Goal: Transaction & Acquisition: Book appointment/travel/reservation

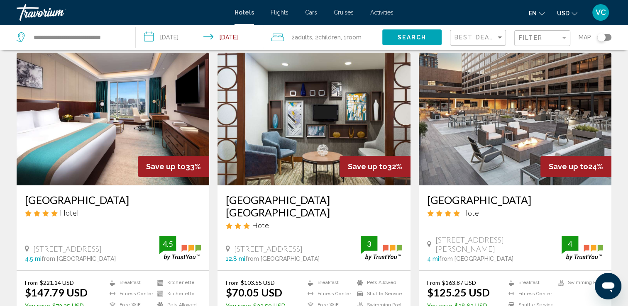
scroll to position [26, 0]
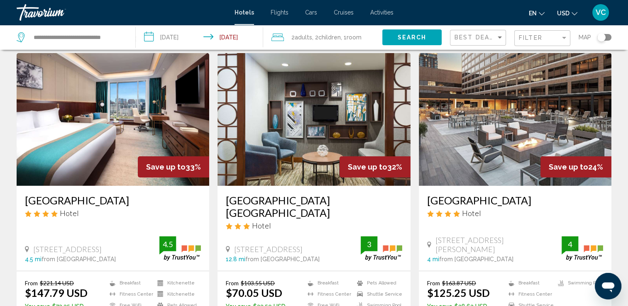
click at [466, 200] on h3 "[GEOGRAPHIC_DATA]" at bounding box center [515, 200] width 176 height 12
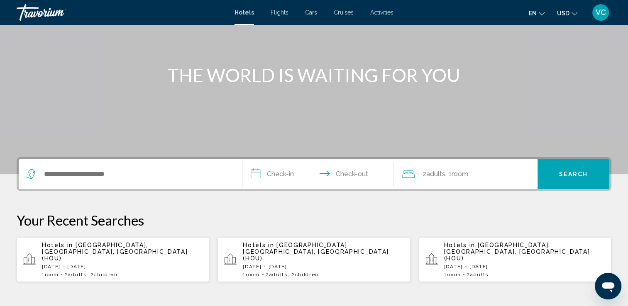
scroll to position [76, 0]
click at [151, 271] on div "1 Room rooms 2 Adult Adults , 2 Child Children" at bounding box center [122, 274] width 161 height 6
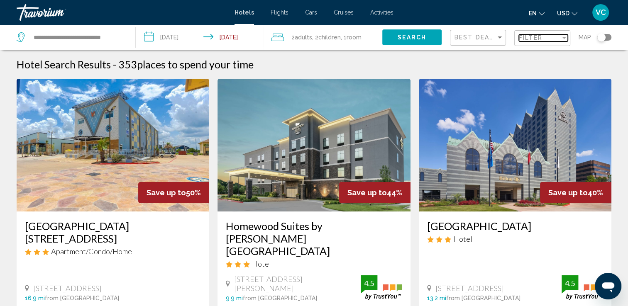
click at [544, 40] on div "Filter" at bounding box center [540, 37] width 42 height 7
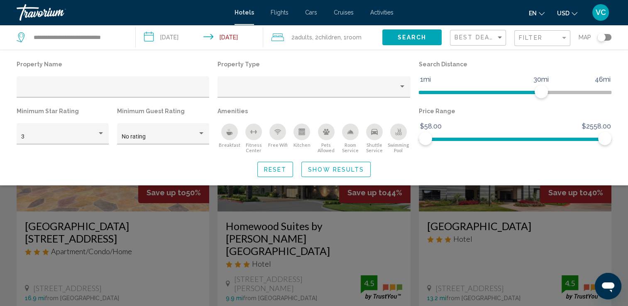
click at [232, 136] on div "Breakfast" at bounding box center [229, 132] width 17 height 17
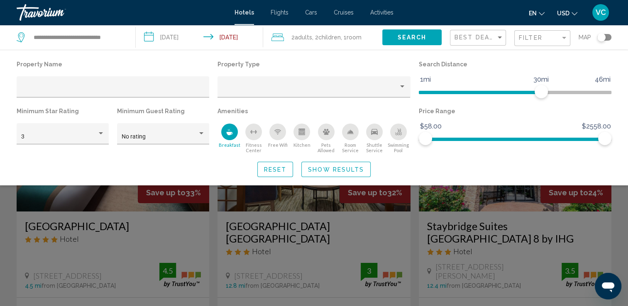
click at [399, 135] on icon "Swimming Pool" at bounding box center [398, 135] width 7 height 2
click at [371, 134] on icon "Shuttle Service" at bounding box center [374, 132] width 7 height 7
click at [314, 172] on span "Show Results" at bounding box center [336, 169] width 56 height 7
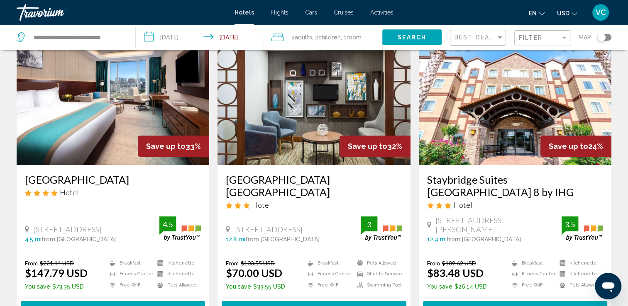
scroll to position [46, 0]
click at [308, 182] on h3 "[GEOGRAPHIC_DATA] [GEOGRAPHIC_DATA]" at bounding box center [314, 185] width 176 height 25
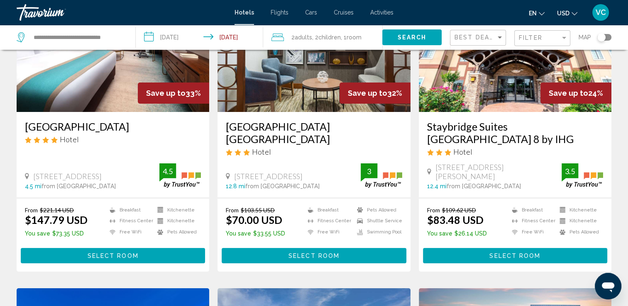
scroll to position [100, 0]
click at [78, 125] on h3 "[GEOGRAPHIC_DATA]" at bounding box center [113, 126] width 176 height 12
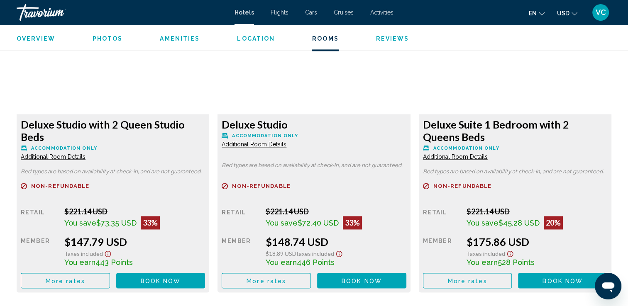
scroll to position [1165, 0]
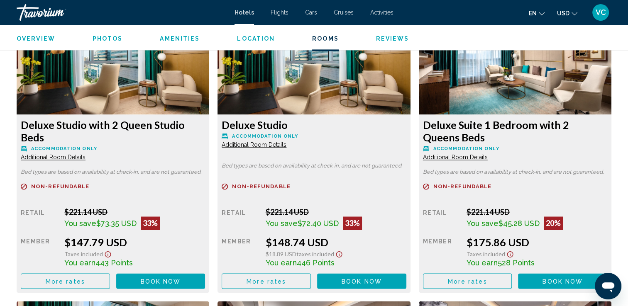
click at [85, 154] on span "Additional Room Details" at bounding box center [53, 157] width 65 height 7
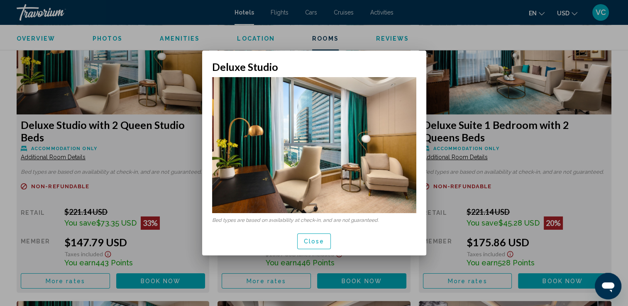
scroll to position [0, 0]
click at [316, 243] on span "Close" at bounding box center [314, 242] width 21 height 7
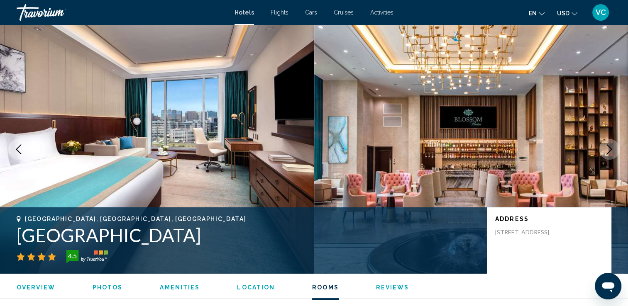
scroll to position [1165, 0]
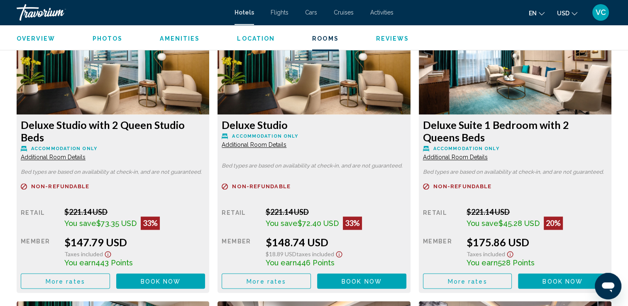
click at [85, 281] on span "More rates" at bounding box center [65, 281] width 39 height 7
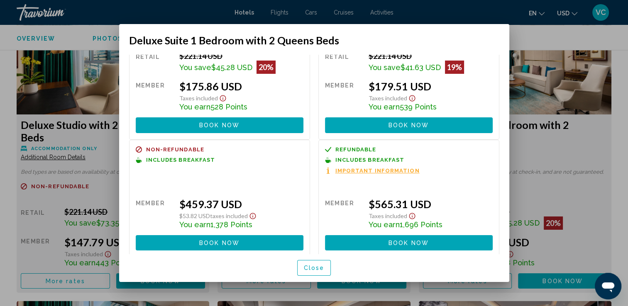
scroll to position [56, 0]
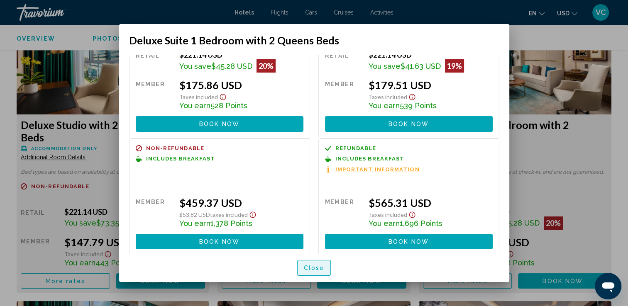
click at [306, 265] on span "Close" at bounding box center [314, 268] width 21 height 7
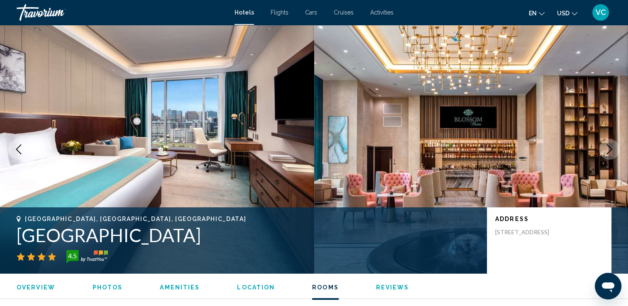
scroll to position [1165, 0]
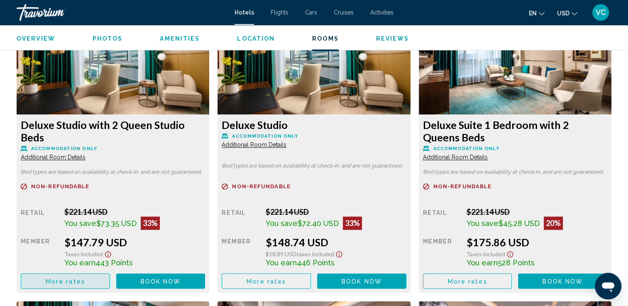
click at [62, 284] on span "More rates" at bounding box center [65, 281] width 39 height 7
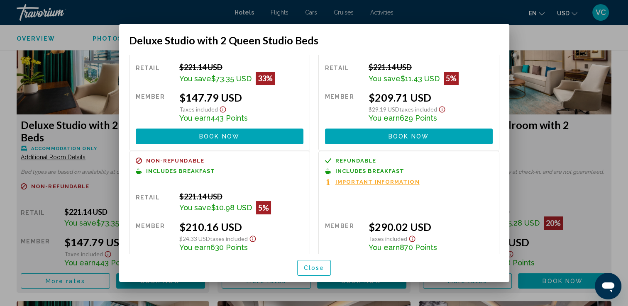
scroll to position [0, 0]
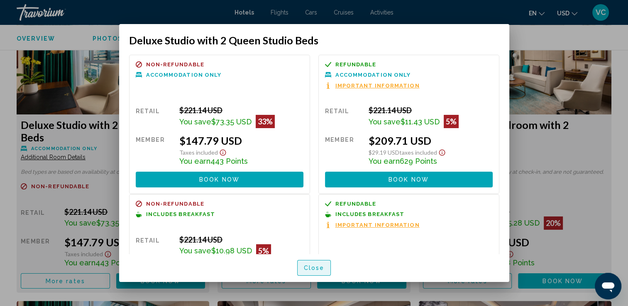
click at [310, 266] on span "Close" at bounding box center [314, 268] width 21 height 7
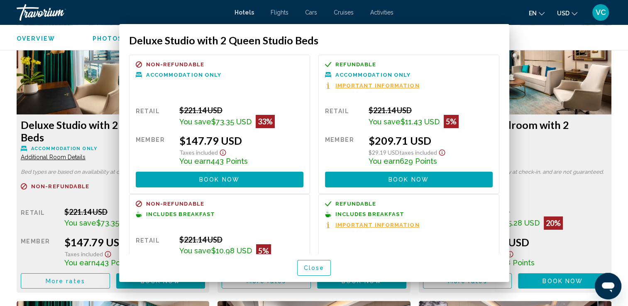
scroll to position [1165, 0]
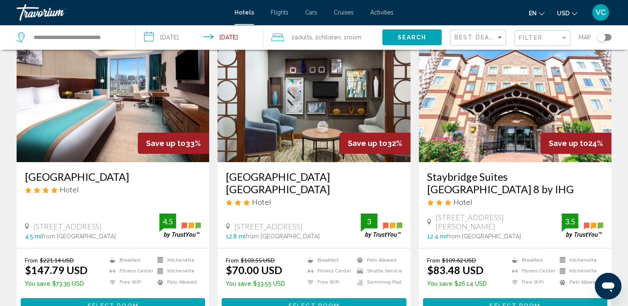
scroll to position [52, 0]
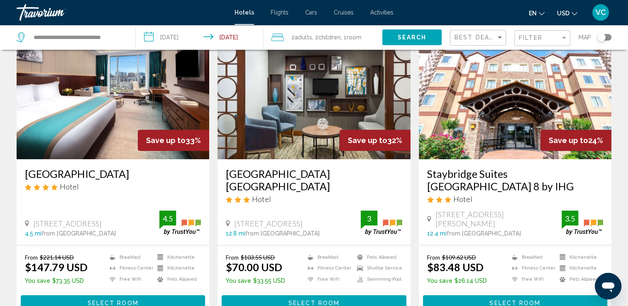
click at [481, 176] on h3 "Staybridge Suites [GEOGRAPHIC_DATA] 8 by IHG" at bounding box center [515, 180] width 176 height 25
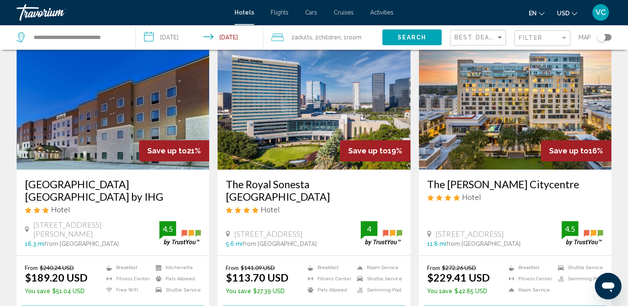
scroll to position [352, 0]
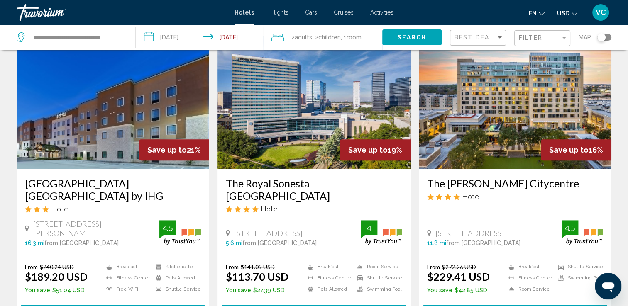
click at [286, 184] on h3 "The Royal Sonesta [GEOGRAPHIC_DATA]" at bounding box center [314, 189] width 176 height 25
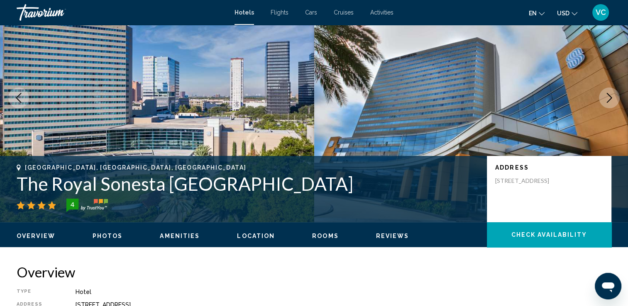
scroll to position [51, 0]
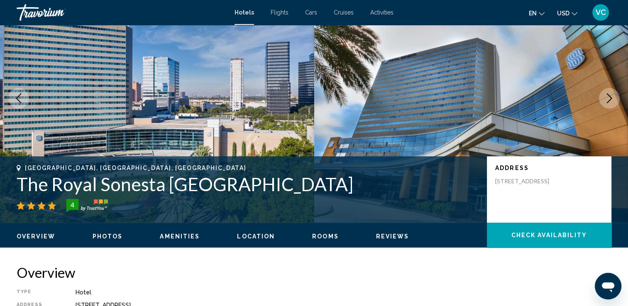
click at [613, 99] on icon "Next image" at bounding box center [609, 98] width 10 height 10
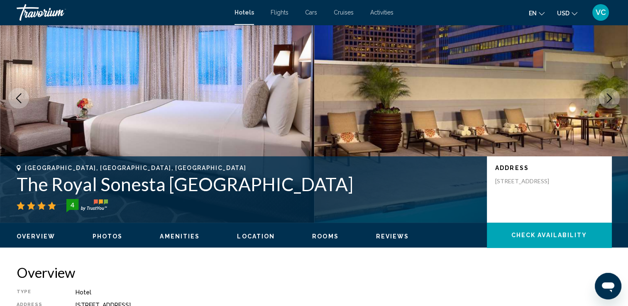
click at [613, 99] on icon "Next image" at bounding box center [609, 98] width 10 height 10
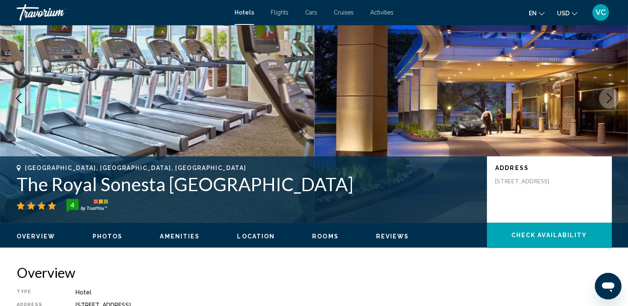
click at [613, 99] on icon "Next image" at bounding box center [609, 98] width 10 height 10
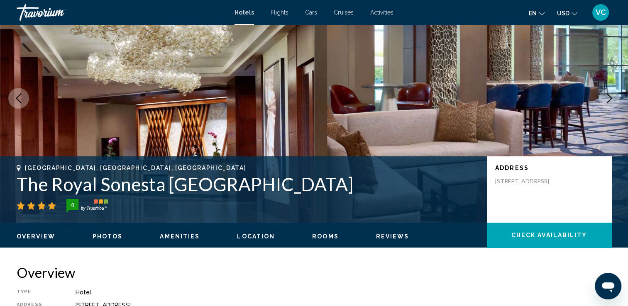
click at [613, 99] on icon "Next image" at bounding box center [609, 98] width 10 height 10
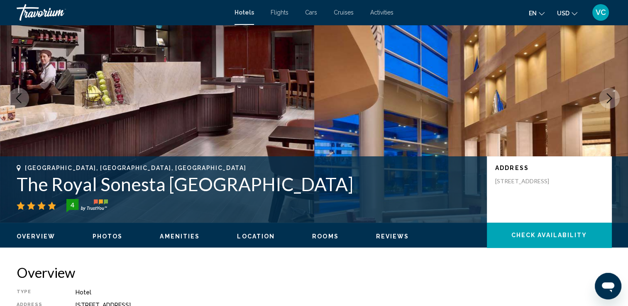
click at [613, 99] on icon "Next image" at bounding box center [609, 98] width 10 height 10
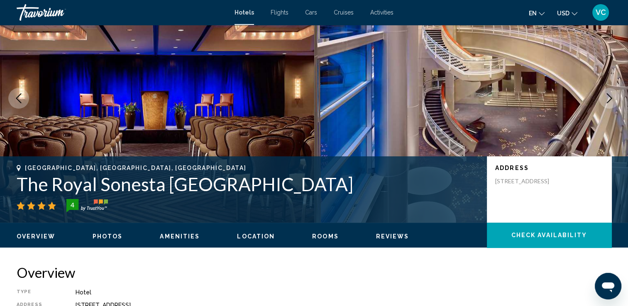
click at [613, 99] on icon "Next image" at bounding box center [609, 98] width 10 height 10
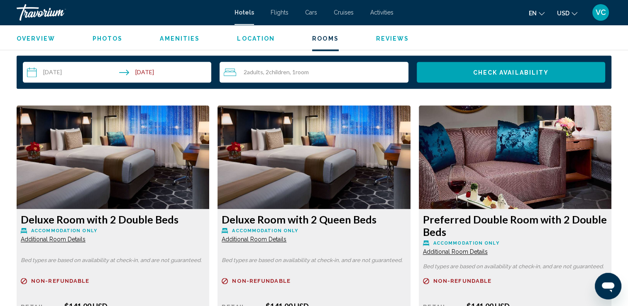
scroll to position [1136, 0]
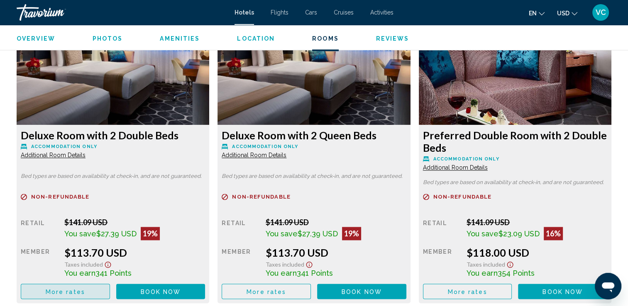
click at [85, 293] on button "More rates" at bounding box center [65, 291] width 89 height 15
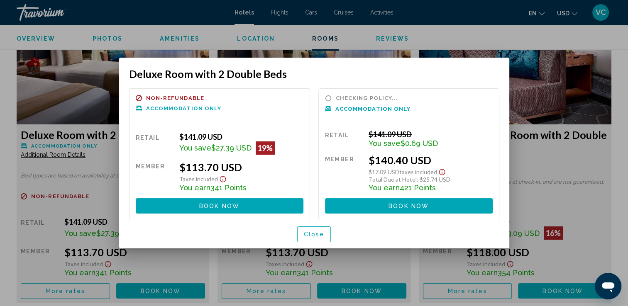
scroll to position [0, 0]
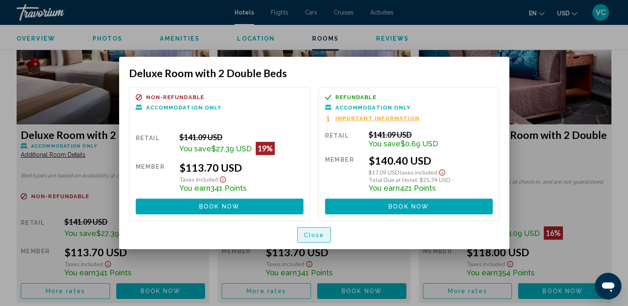
click at [311, 237] on span "Close" at bounding box center [314, 235] width 21 height 7
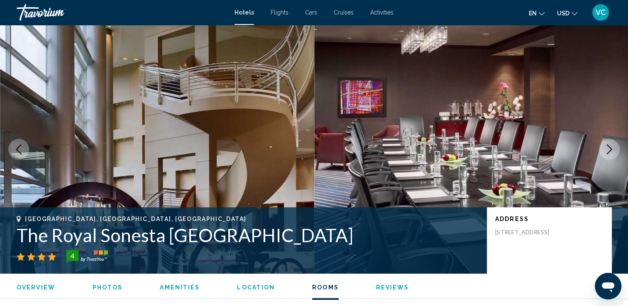
scroll to position [1136, 0]
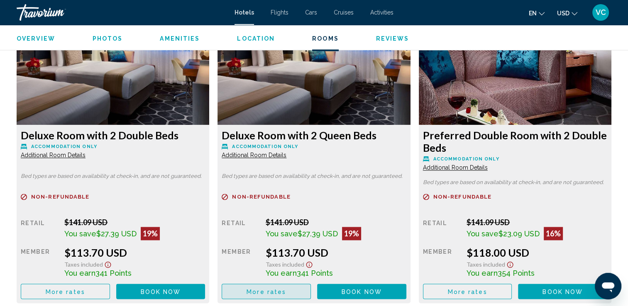
click at [286, 295] on button "More rates" at bounding box center [266, 291] width 89 height 15
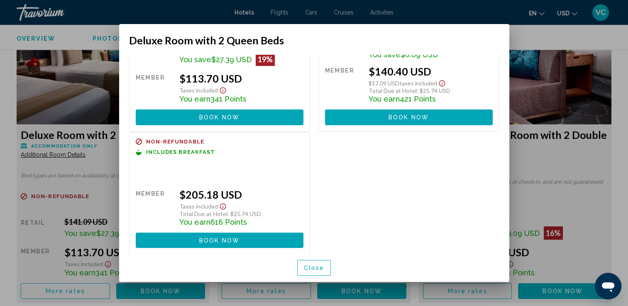
scroll to position [0, 0]
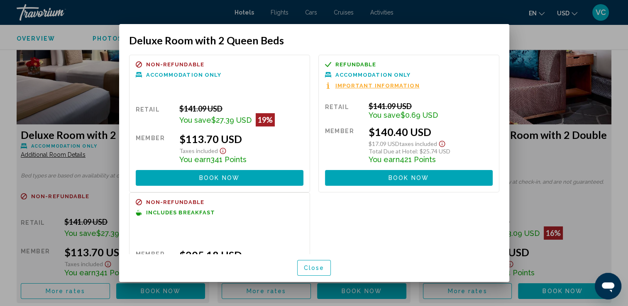
click at [68, 124] on div at bounding box center [314, 153] width 628 height 306
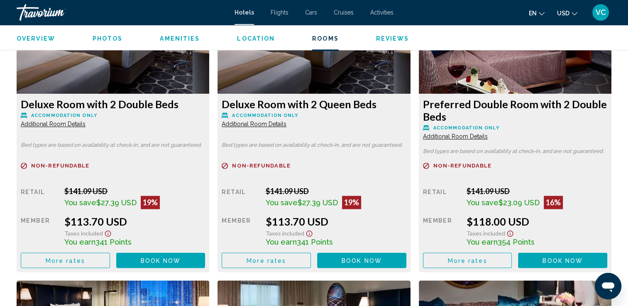
scroll to position [1167, 0]
click at [110, 264] on button "More rates" at bounding box center [65, 260] width 89 height 15
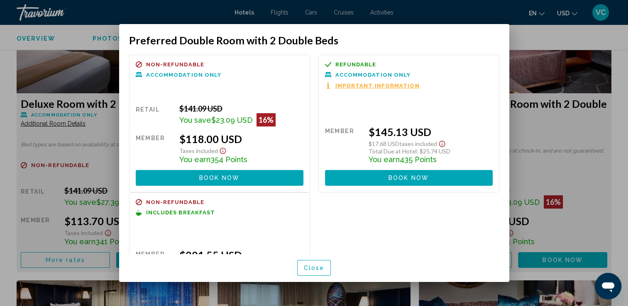
scroll to position [54, 0]
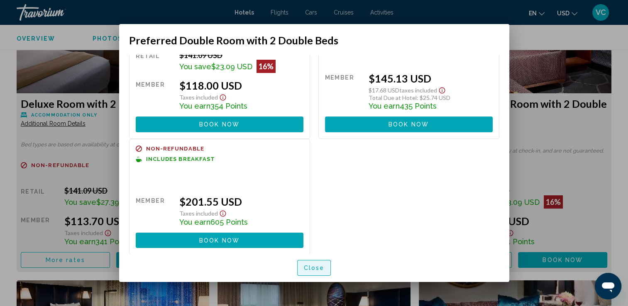
click at [312, 266] on span "Close" at bounding box center [314, 268] width 21 height 7
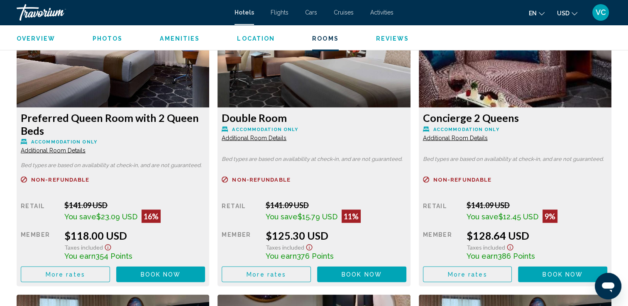
scroll to position [1456, 0]
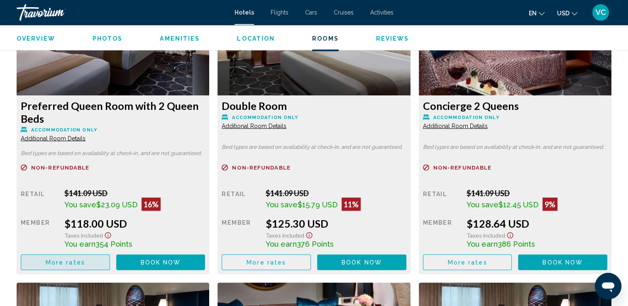
click at [51, 261] on span "More rates" at bounding box center [65, 262] width 39 height 7
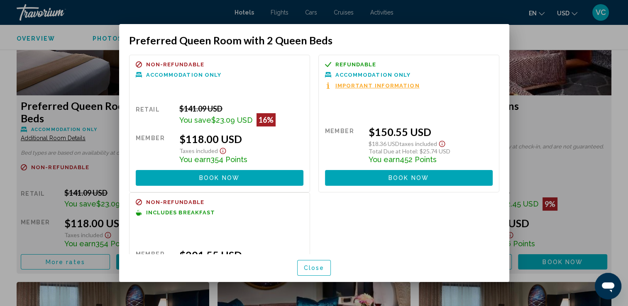
scroll to position [54, 0]
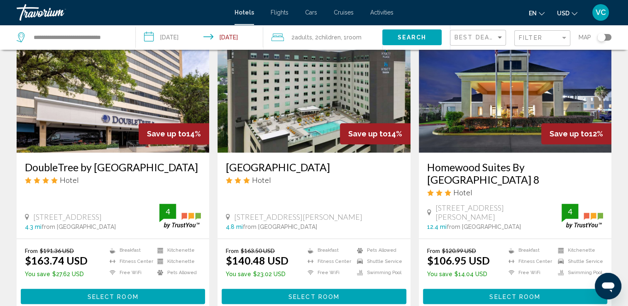
scroll to position [1011, 0]
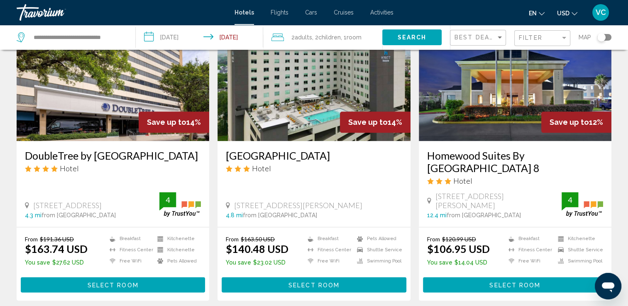
click at [314, 149] on h3 "[GEOGRAPHIC_DATA]" at bounding box center [314, 155] width 176 height 12
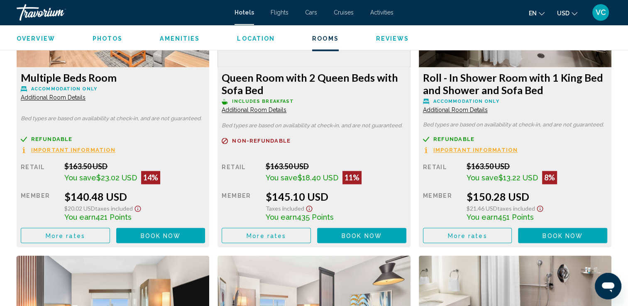
scroll to position [1212, 0]
click at [71, 235] on span "More rates" at bounding box center [65, 235] width 39 height 7
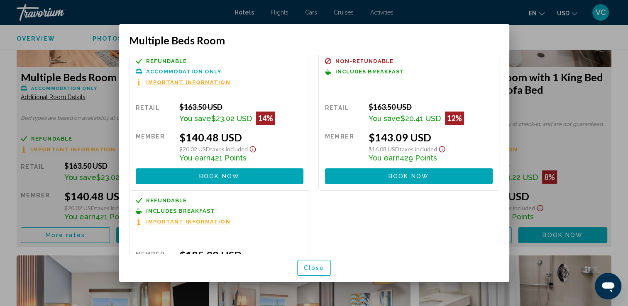
scroll to position [0, 0]
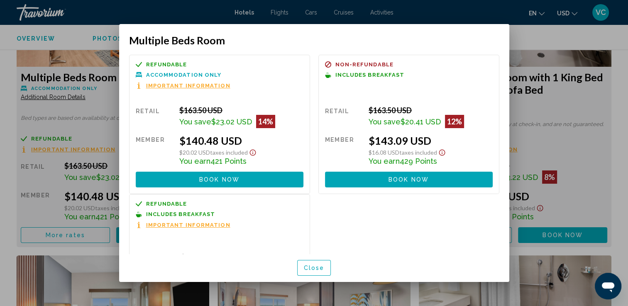
click at [316, 269] on span "Close" at bounding box center [314, 268] width 21 height 7
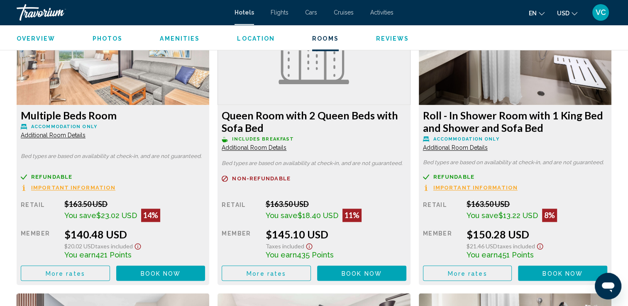
scroll to position [1174, 0]
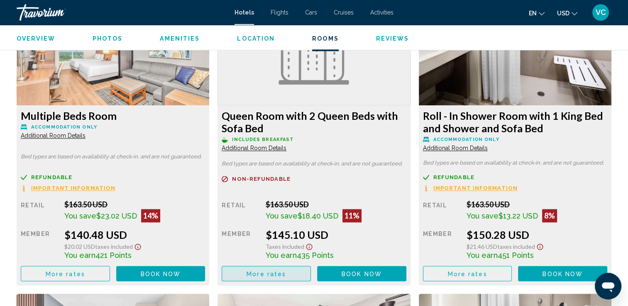
click at [276, 273] on span "More rates" at bounding box center [266, 274] width 39 height 7
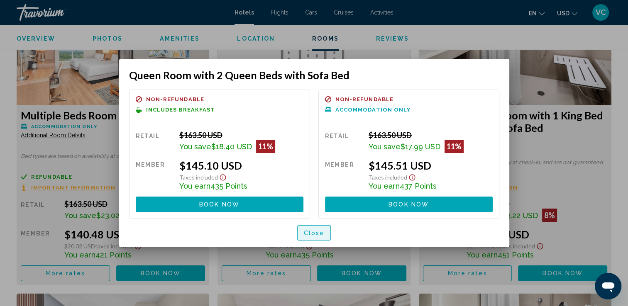
click at [316, 238] on button "Close" at bounding box center [314, 232] width 34 height 15
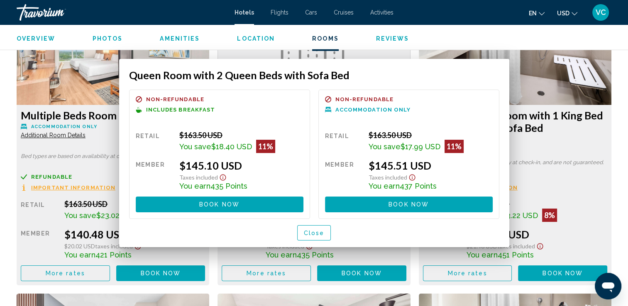
scroll to position [1174, 0]
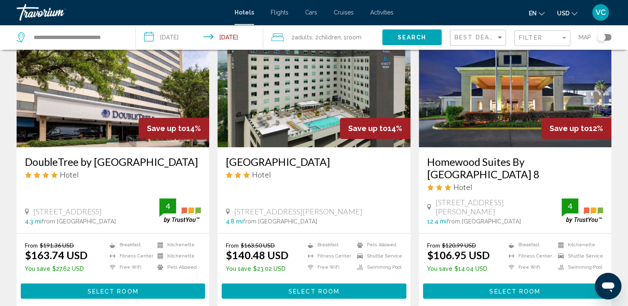
scroll to position [1005, 0]
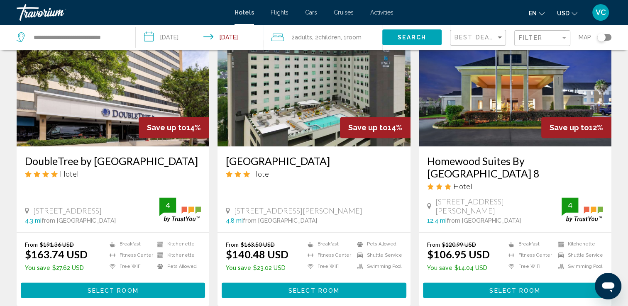
click at [111, 155] on h3 "DoubleTree by [GEOGRAPHIC_DATA]" at bounding box center [113, 161] width 176 height 12
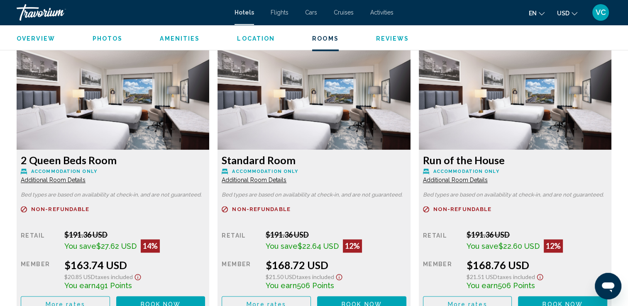
scroll to position [1130, 0]
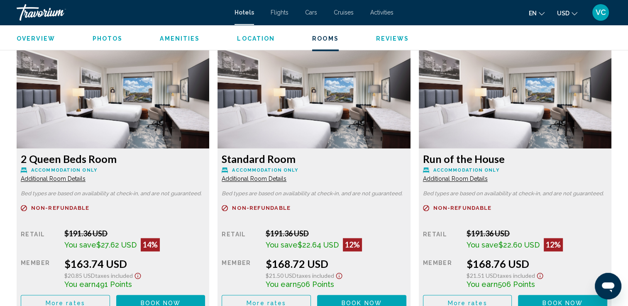
click at [72, 301] on span "More rates" at bounding box center [65, 303] width 39 height 7
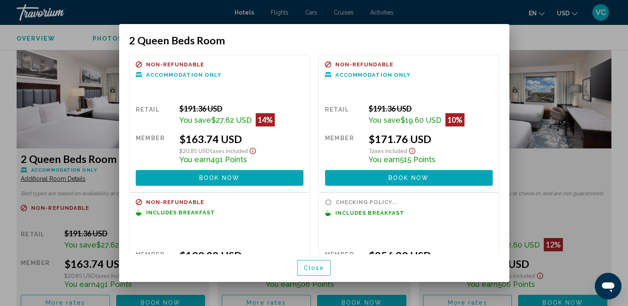
scroll to position [54, 0]
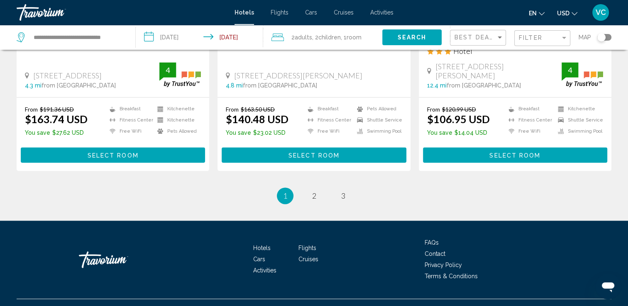
scroll to position [1141, 0]
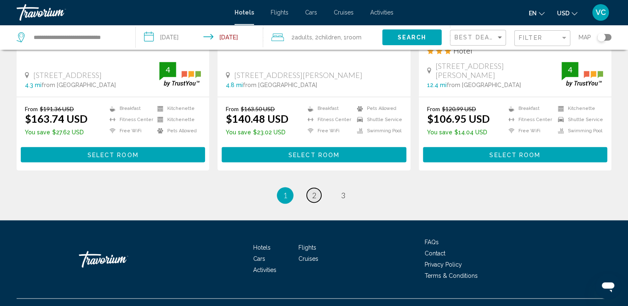
click at [315, 191] on span "2" at bounding box center [314, 195] width 4 height 9
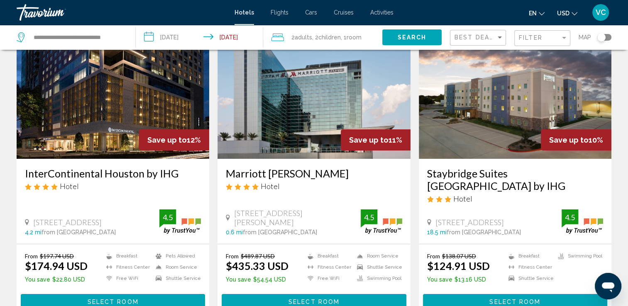
scroll to position [53, 0]
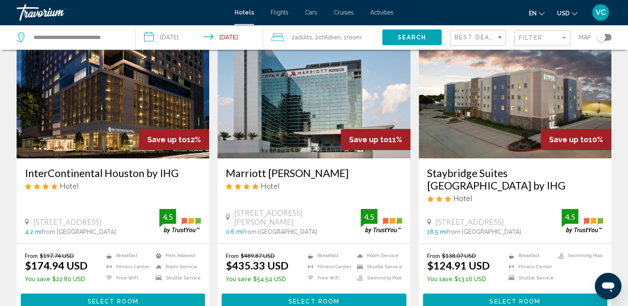
click at [78, 177] on h3 "InterContinental Houston by IHG" at bounding box center [113, 173] width 176 height 12
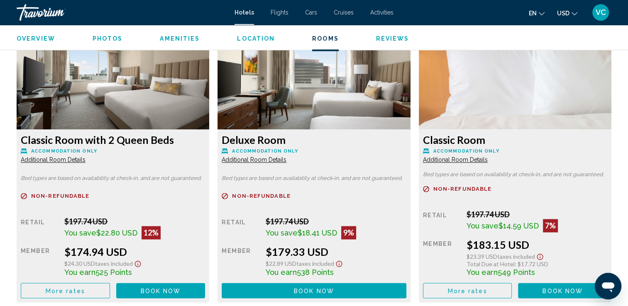
scroll to position [1123, 0]
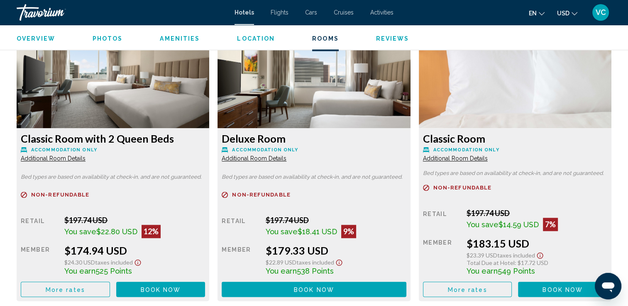
click at [78, 292] on span "More rates" at bounding box center [65, 289] width 39 height 7
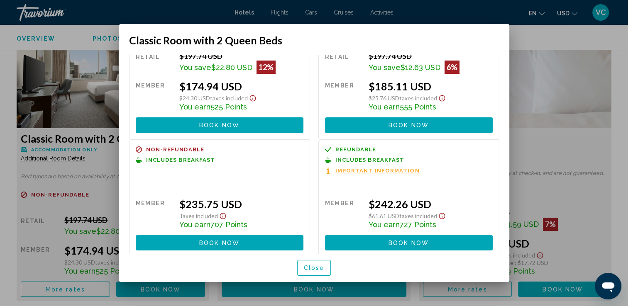
scroll to position [56, 0]
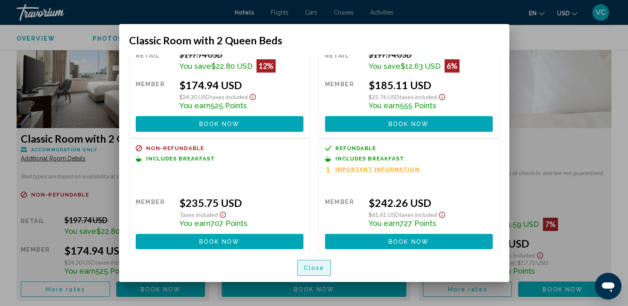
click at [315, 270] on span "Close" at bounding box center [314, 268] width 21 height 7
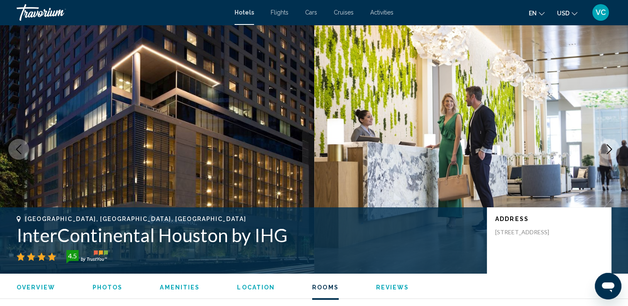
scroll to position [1123, 0]
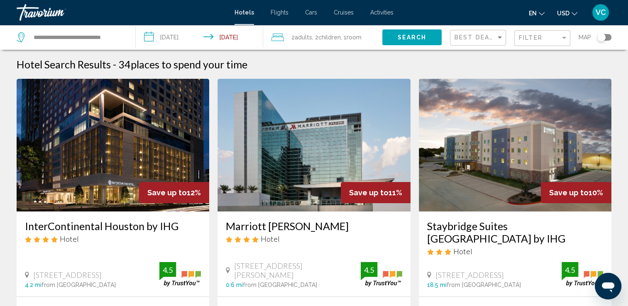
click at [83, 226] on h3 "InterContinental Houston by IHG" at bounding box center [113, 226] width 176 height 12
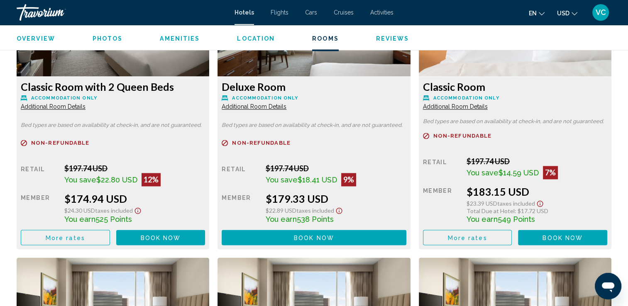
scroll to position [1181, 0]
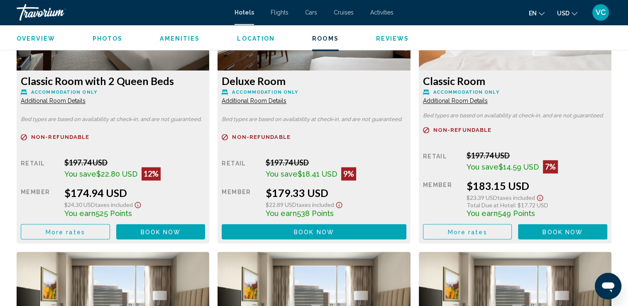
click at [78, 229] on span "More rates" at bounding box center [65, 232] width 39 height 7
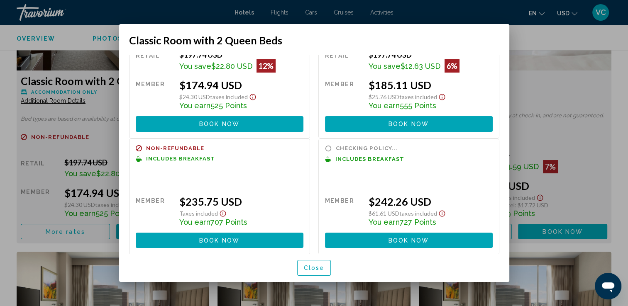
scroll to position [57, 0]
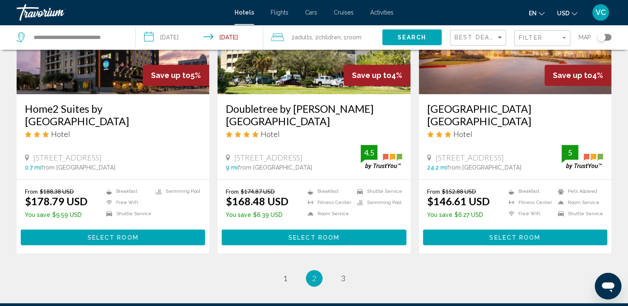
scroll to position [1056, 0]
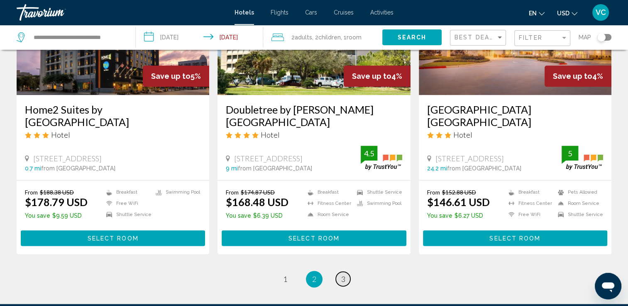
click at [342, 275] on span "3" at bounding box center [343, 279] width 4 height 9
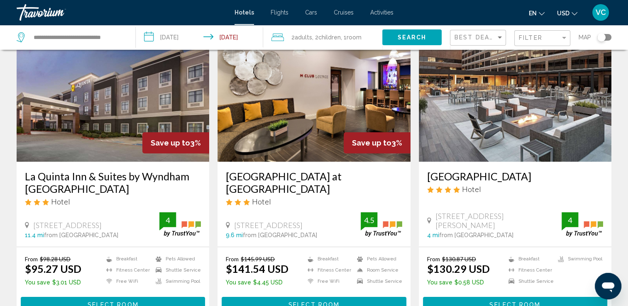
scroll to position [50, 0]
click at [448, 178] on h3 "[GEOGRAPHIC_DATA]" at bounding box center [515, 176] width 176 height 12
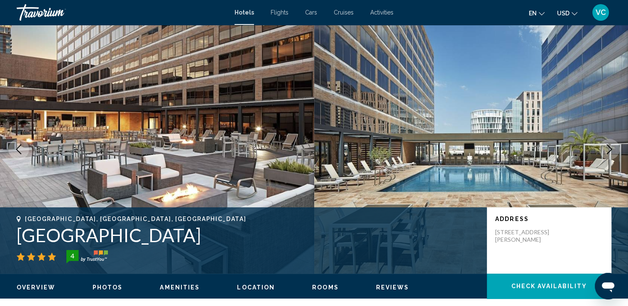
click at [613, 154] on icon "Next image" at bounding box center [609, 149] width 10 height 10
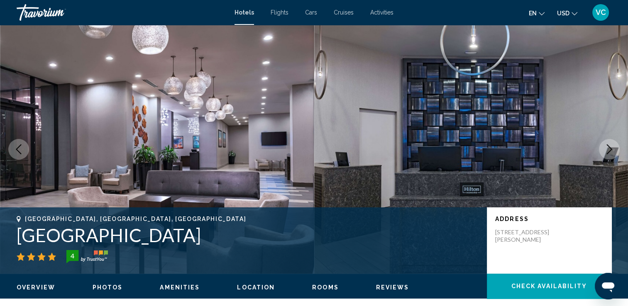
click at [613, 154] on icon "Next image" at bounding box center [609, 149] width 10 height 10
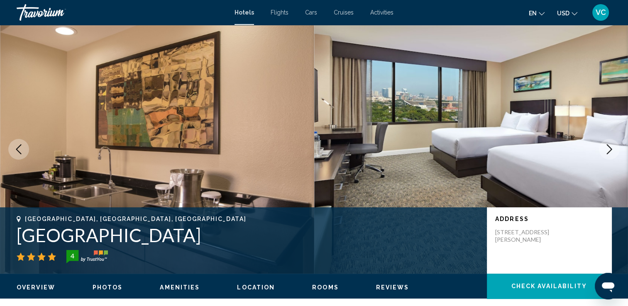
click at [613, 154] on icon "Next image" at bounding box center [609, 149] width 10 height 10
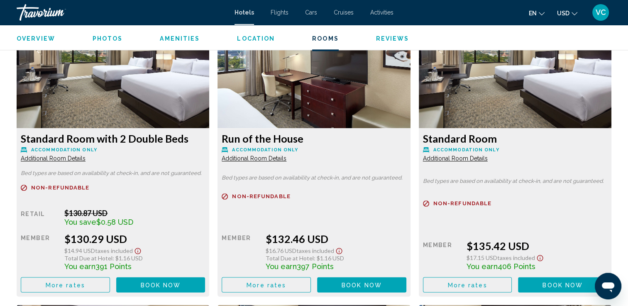
scroll to position [1150, 0]
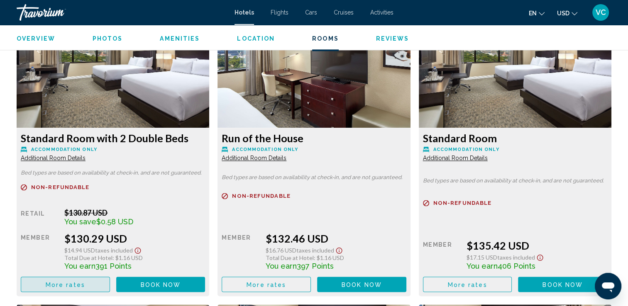
click at [71, 283] on span "More rates" at bounding box center [65, 284] width 39 height 7
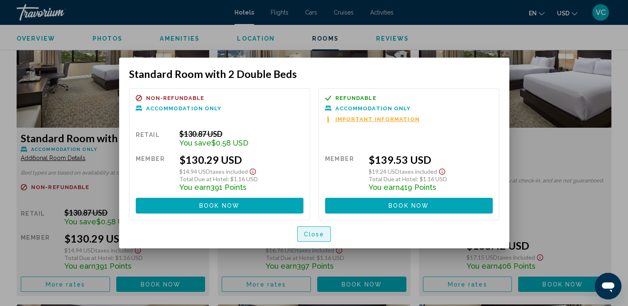
click at [321, 237] on span "Close" at bounding box center [314, 234] width 21 height 7
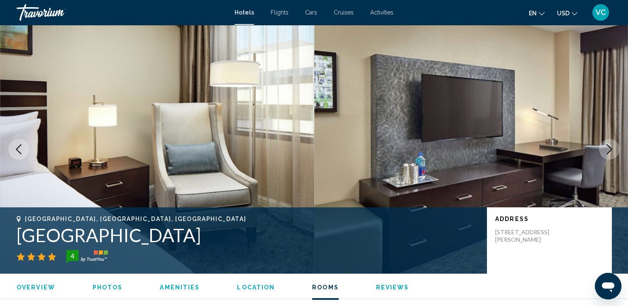
scroll to position [1150, 0]
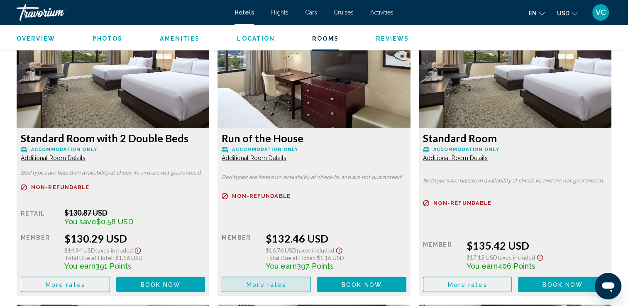
click at [275, 286] on span "More rates" at bounding box center [266, 284] width 39 height 7
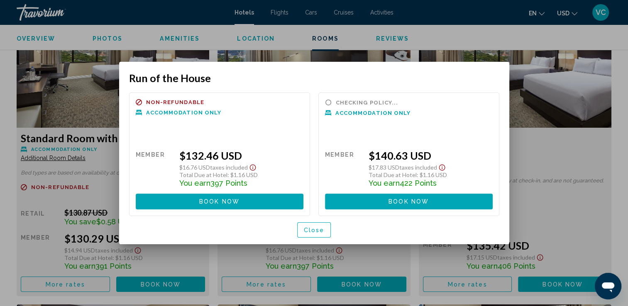
scroll to position [0, 0]
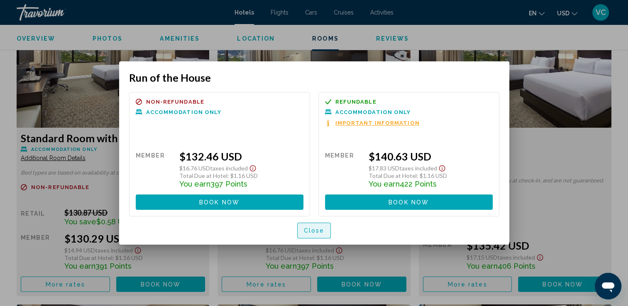
click at [315, 228] on span "Close" at bounding box center [314, 231] width 21 height 7
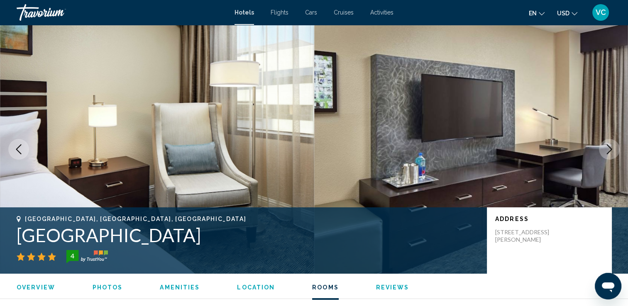
scroll to position [1150, 0]
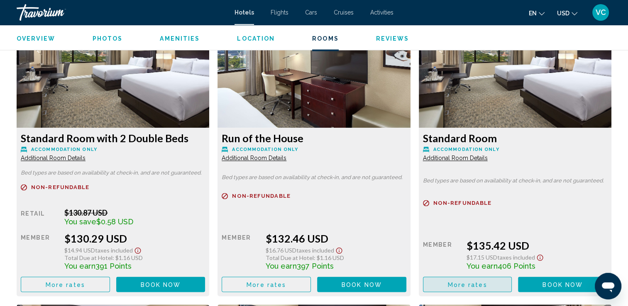
click at [455, 281] on span "More rates" at bounding box center [466, 284] width 39 height 7
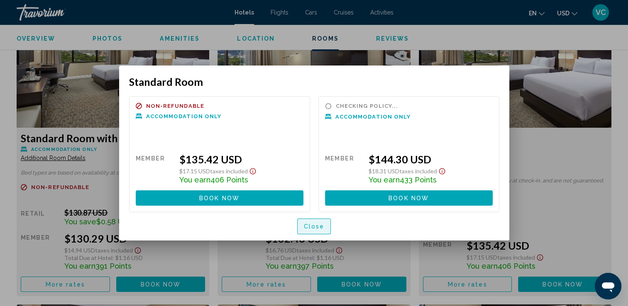
click at [319, 227] on span "Close" at bounding box center [314, 227] width 21 height 7
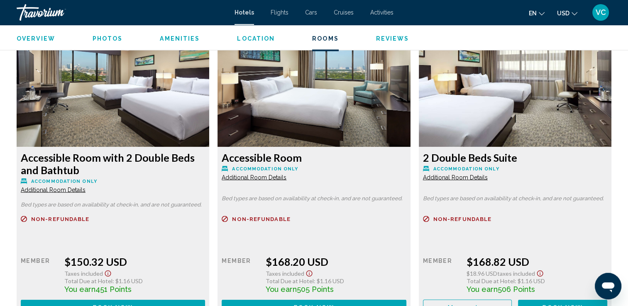
scroll to position [1413, 0]
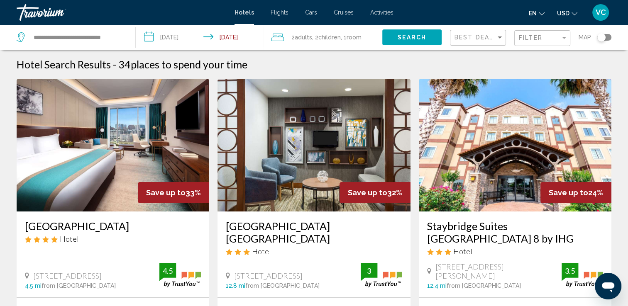
click at [96, 227] on h3 "[GEOGRAPHIC_DATA]" at bounding box center [113, 226] width 176 height 12
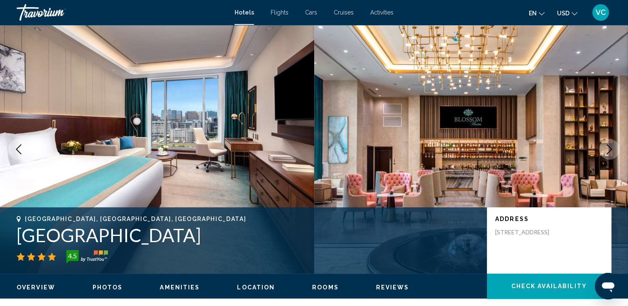
click at [611, 152] on icon "Next image" at bounding box center [609, 149] width 10 height 10
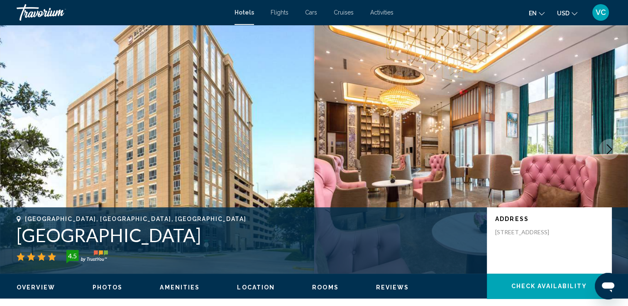
click at [611, 152] on icon "Next image" at bounding box center [609, 149] width 10 height 10
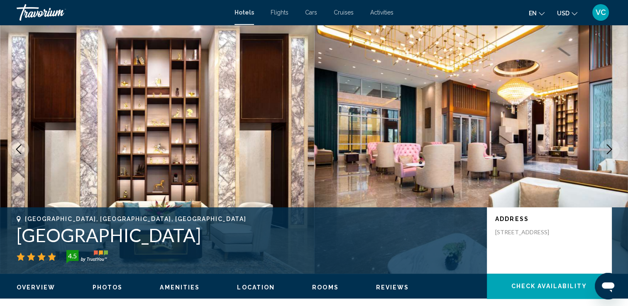
click at [611, 152] on icon "Next image" at bounding box center [609, 149] width 10 height 10
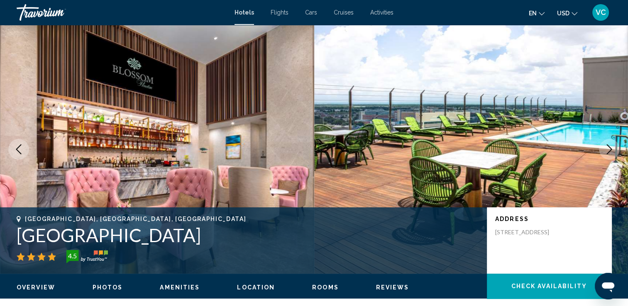
click at [611, 152] on icon "Next image" at bounding box center [609, 149] width 10 height 10
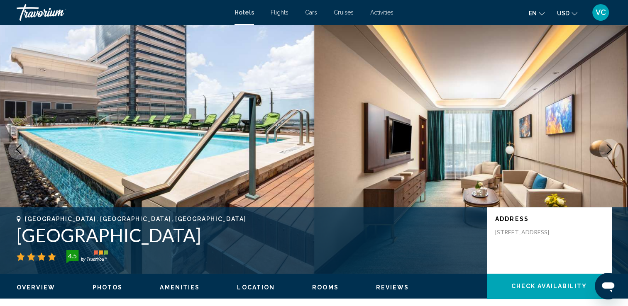
click at [611, 152] on icon "Next image" at bounding box center [609, 149] width 10 height 10
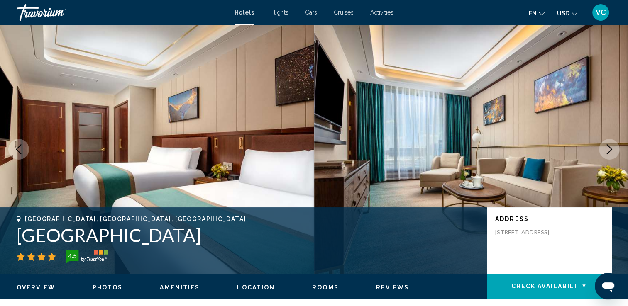
click at [611, 152] on icon "Next image" at bounding box center [609, 149] width 10 height 10
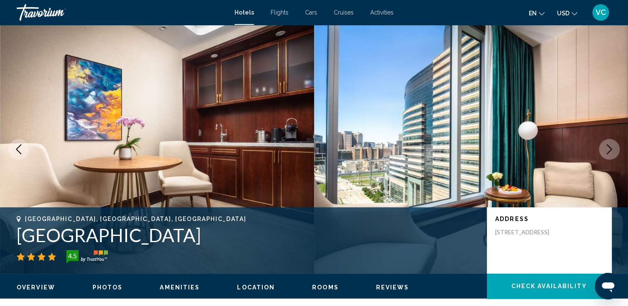
click at [611, 152] on icon "Next image" at bounding box center [609, 149] width 10 height 10
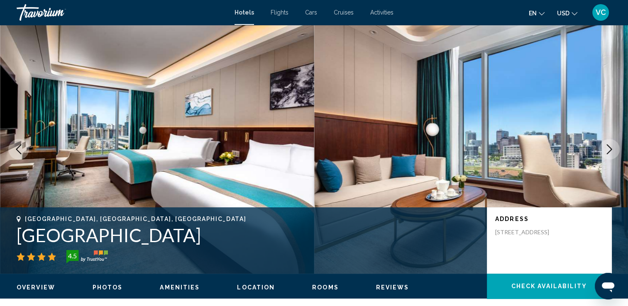
click at [611, 152] on icon "Next image" at bounding box center [609, 149] width 10 height 10
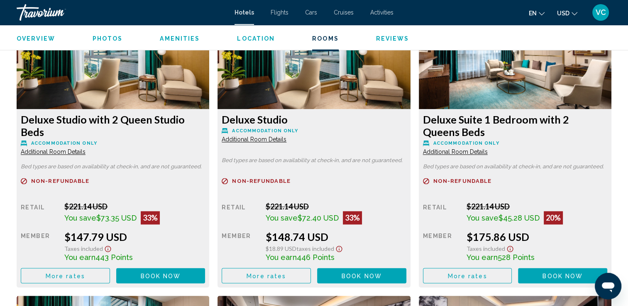
scroll to position [1170, 0]
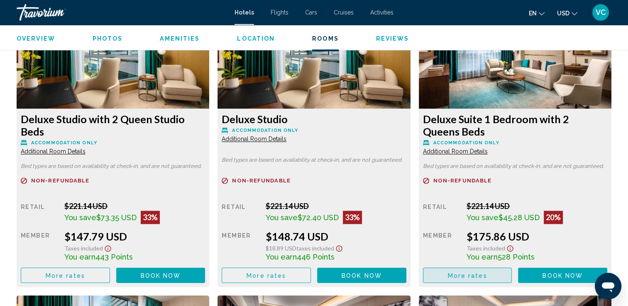
click at [457, 274] on span "More rates" at bounding box center [466, 275] width 39 height 7
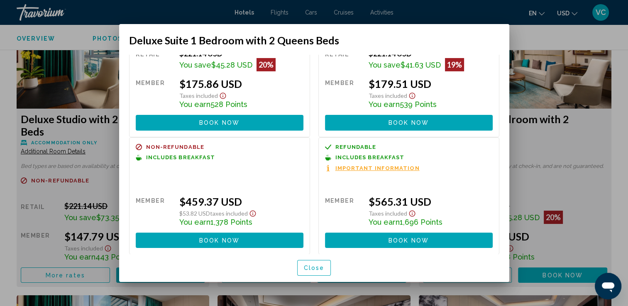
scroll to position [0, 0]
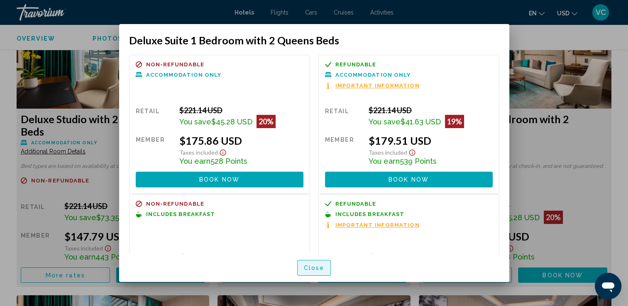
click at [304, 271] on span "Close" at bounding box center [314, 268] width 21 height 7
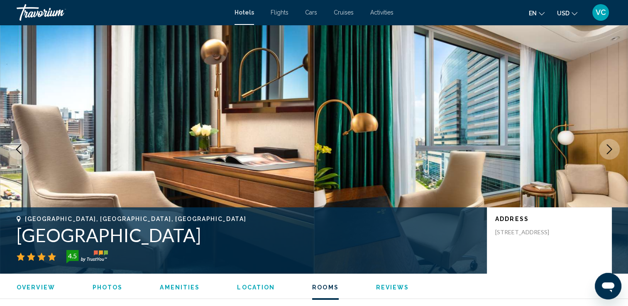
scroll to position [1170, 0]
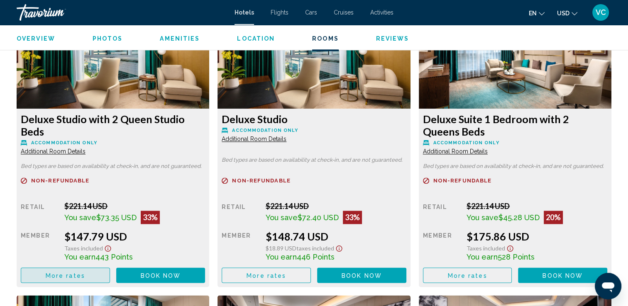
click at [53, 272] on span "More rates" at bounding box center [65, 275] width 39 height 7
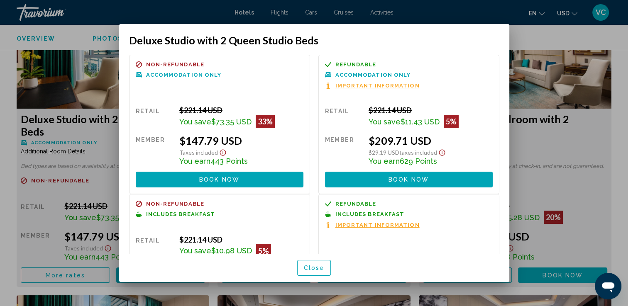
scroll to position [68, 0]
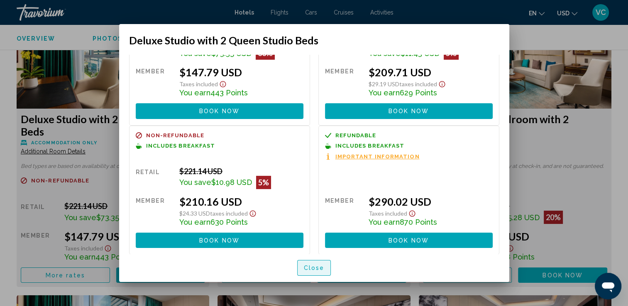
click at [307, 270] on span "Close" at bounding box center [314, 268] width 21 height 7
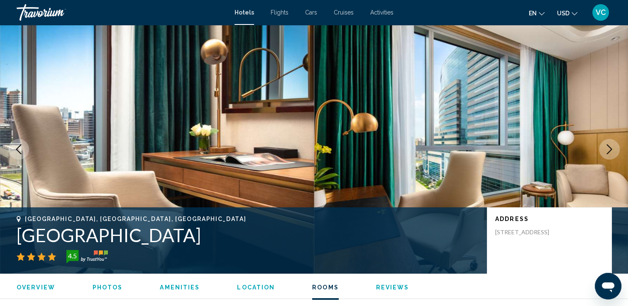
scroll to position [1170, 0]
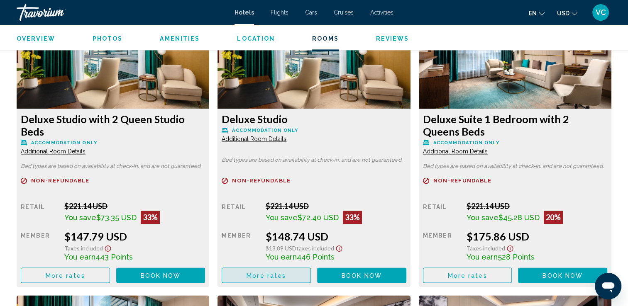
click at [282, 279] on button "More rates" at bounding box center [266, 275] width 89 height 15
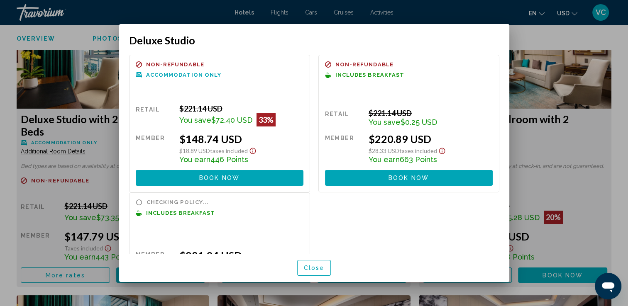
scroll to position [0, 0]
click at [314, 271] on span "Close" at bounding box center [314, 268] width 21 height 7
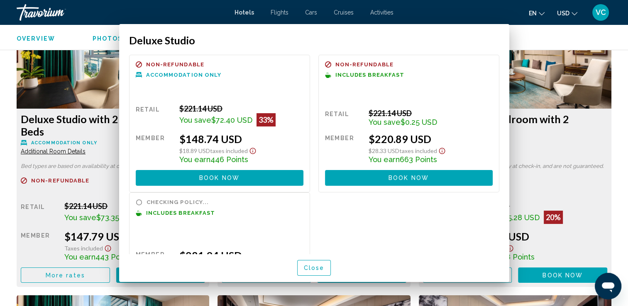
scroll to position [1170, 0]
